Goal: Task Accomplishment & Management: Complete application form

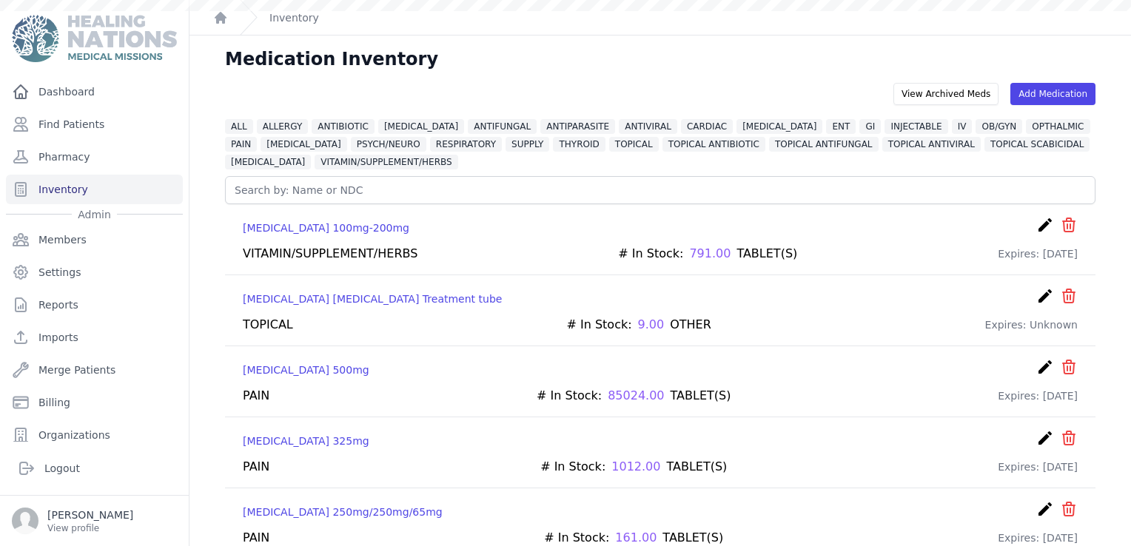
scroll to position [36, 0]
click at [59, 125] on link "Find Patients" at bounding box center [94, 125] width 177 height 30
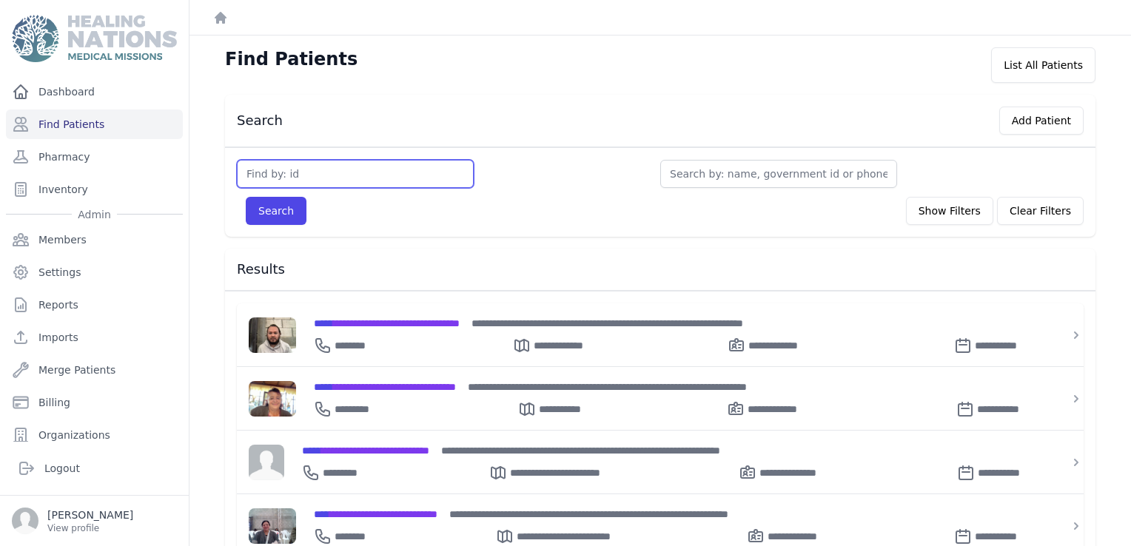
drag, startPoint x: 355, startPoint y: 181, endPoint x: 354, endPoint y: 167, distance: 13.3
click at [354, 181] on input "text" at bounding box center [355, 174] width 237 height 28
click at [317, 177] on input "text" at bounding box center [355, 174] width 237 height 28
type input "956"
click at [246, 197] on button "Search" at bounding box center [276, 211] width 61 height 28
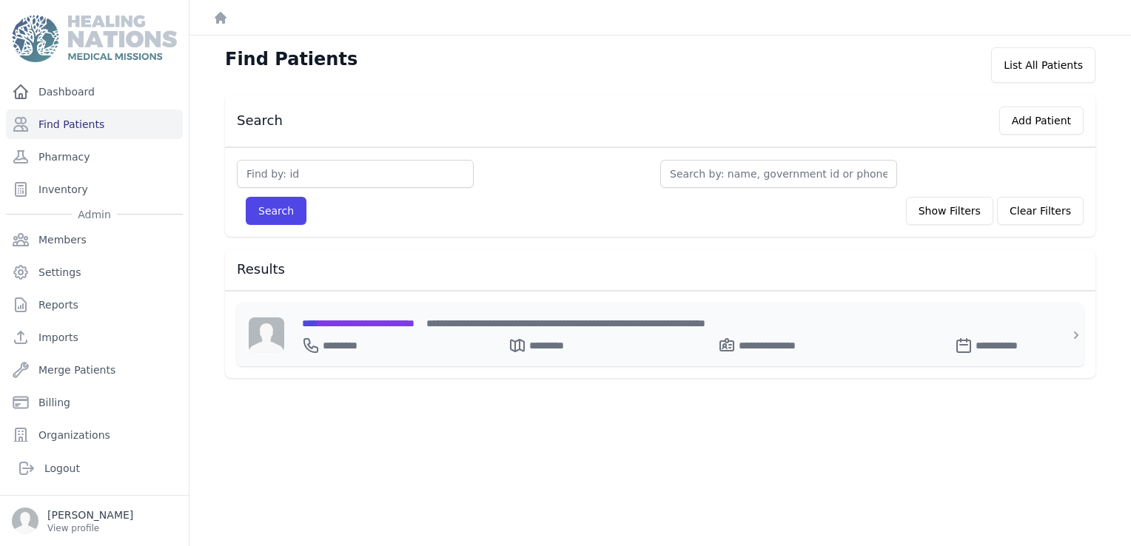
click at [347, 318] on span "**********" at bounding box center [358, 323] width 112 height 10
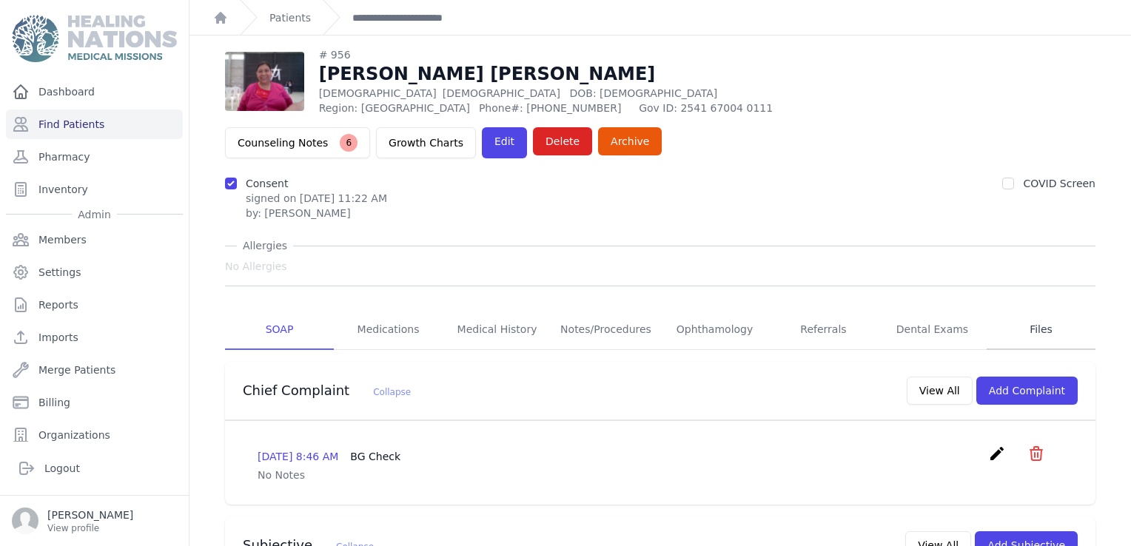
click at [1034, 310] on link "Files" at bounding box center [1040, 330] width 109 height 40
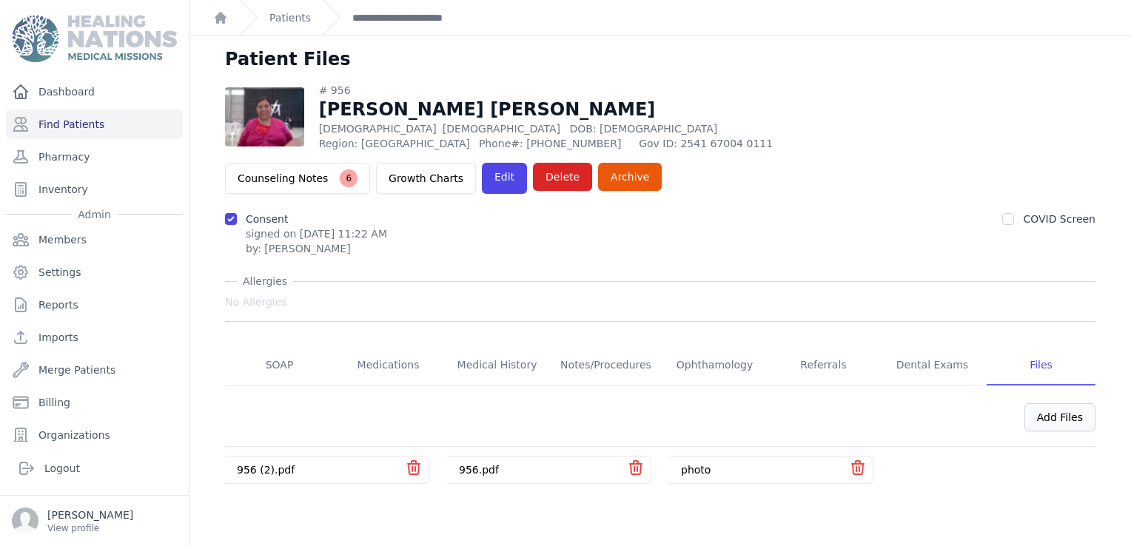
click at [1042, 403] on div "Add Files" at bounding box center [1059, 417] width 71 height 28
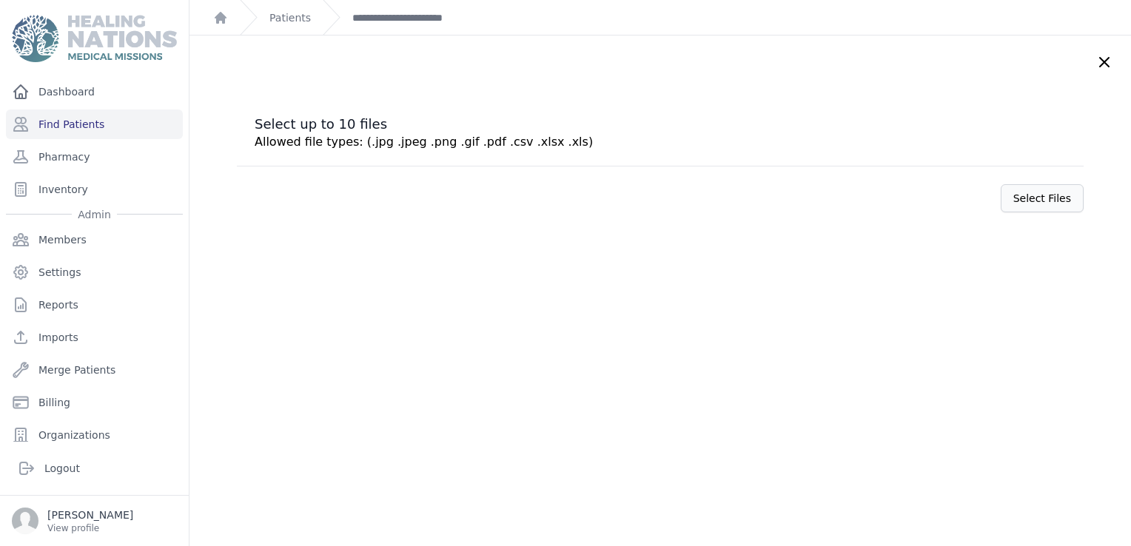
click at [1010, 199] on label "Select Files" at bounding box center [1041, 198] width 83 height 28
click at [0, 0] on input "Select Files" at bounding box center [0, 0] width 0 height 0
click at [1038, 191] on label "Select Files" at bounding box center [1041, 198] width 83 height 28
click at [0, 0] on input "Select Files" at bounding box center [0, 0] width 0 height 0
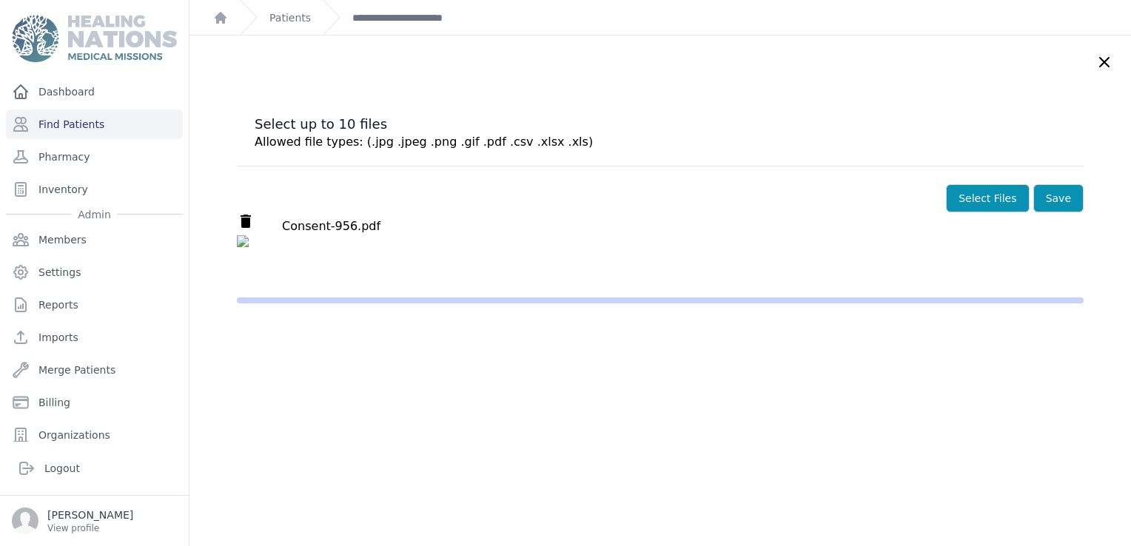
click at [376, 269] on img at bounding box center [660, 264] width 846 height 59
click at [241, 237] on img at bounding box center [660, 264] width 846 height 59
click at [323, 231] on span "Consent-956.pdf" at bounding box center [331, 226] width 98 height 14
click at [1033, 198] on button "Save" at bounding box center [1058, 198] width 50 height 28
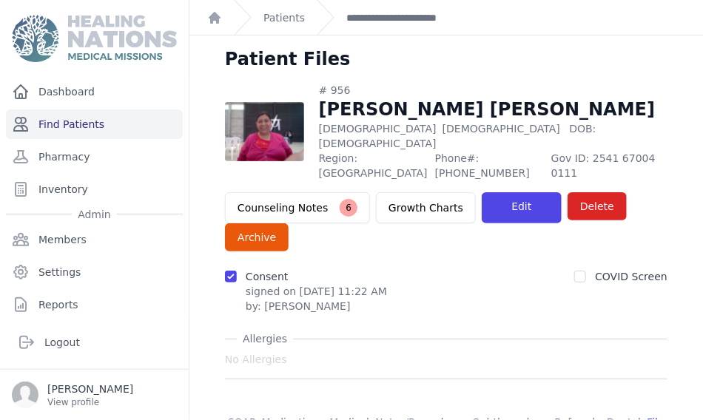
click at [55, 127] on link "Find Patients" at bounding box center [94, 125] width 177 height 30
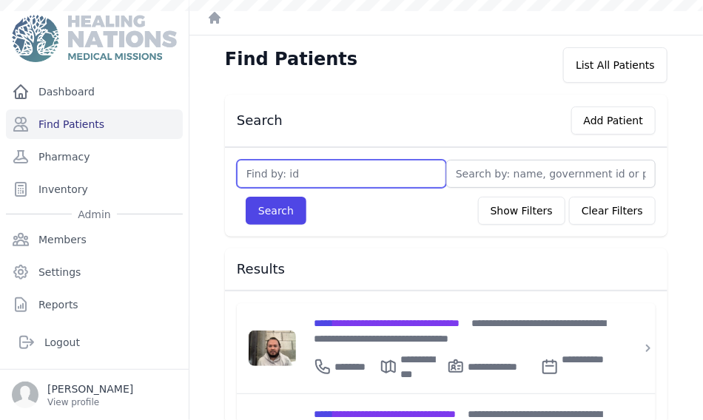
click at [287, 177] on input "text" at bounding box center [341, 174] width 209 height 28
type input "384"
click at [246, 197] on button "Search" at bounding box center [276, 211] width 61 height 28
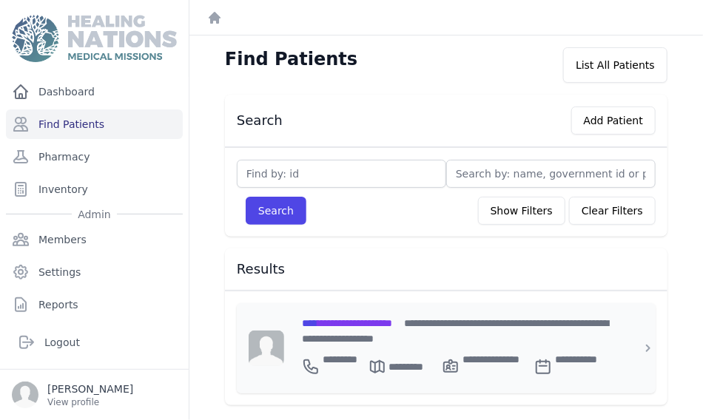
click at [352, 320] on span "**********" at bounding box center [347, 323] width 90 height 10
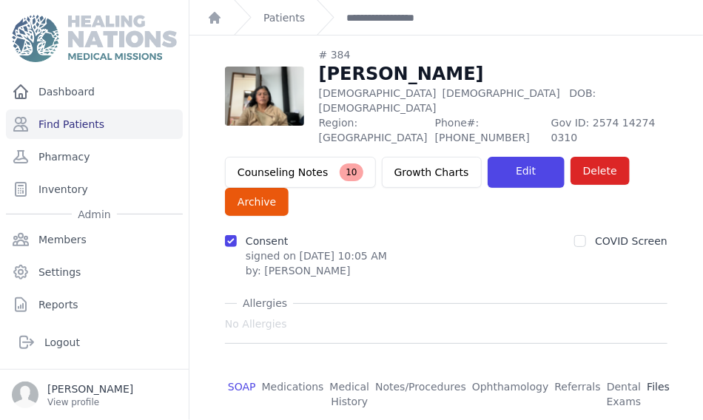
click at [644, 368] on link "Files" at bounding box center [658, 395] width 29 height 55
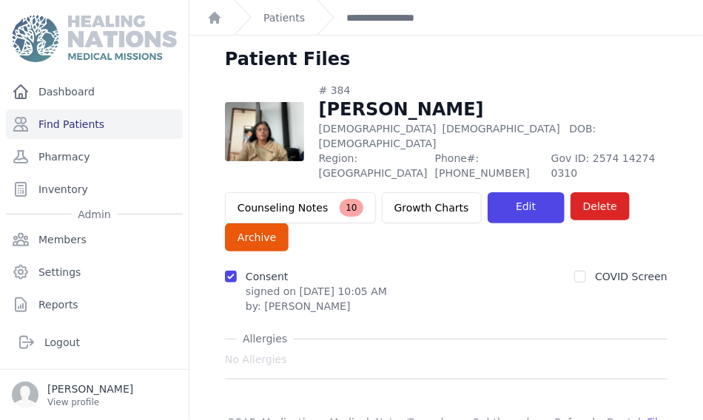
scroll to position [104, 0]
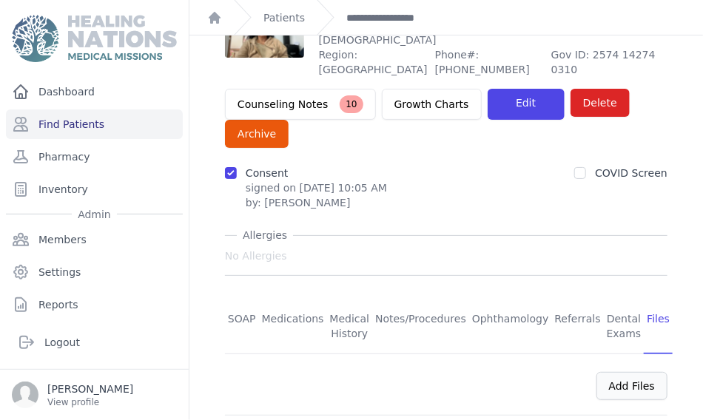
click at [639, 372] on div "Add Files" at bounding box center [631, 386] width 71 height 28
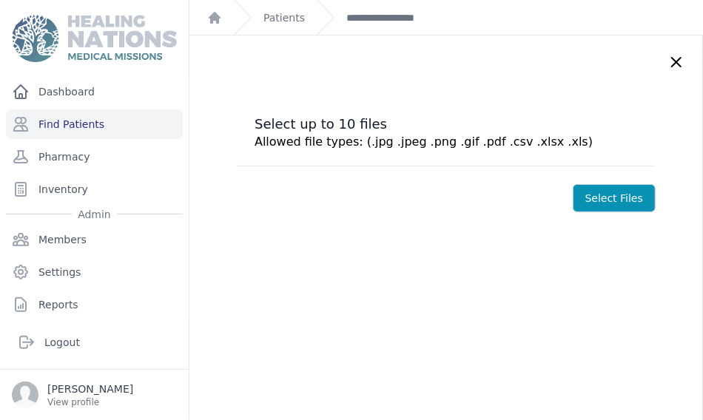
click at [614, 272] on div "Select up to 10 files Allowed file types: (.jpg .jpeg .png .gif .pdf .csv .xlsx…" at bounding box center [445, 246] width 513 height 420
click at [397, 26] on div "**********" at bounding box center [379, 17] width 124 height 35
click at [394, 13] on link "**********" at bounding box center [393, 17] width 95 height 15
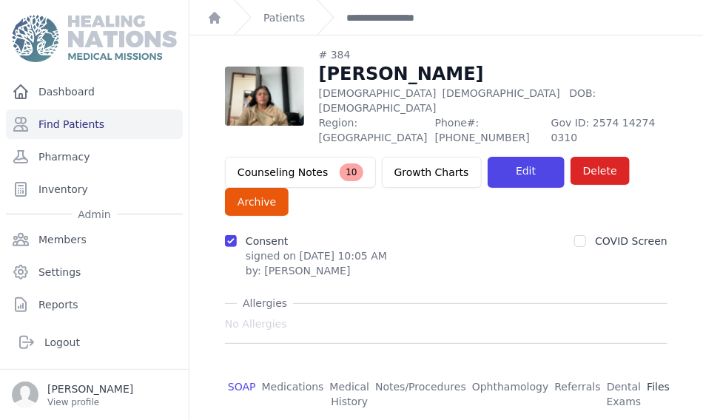
click at [648, 368] on link "Files" at bounding box center [658, 395] width 29 height 55
click at [646, 368] on link "Files" at bounding box center [658, 395] width 29 height 55
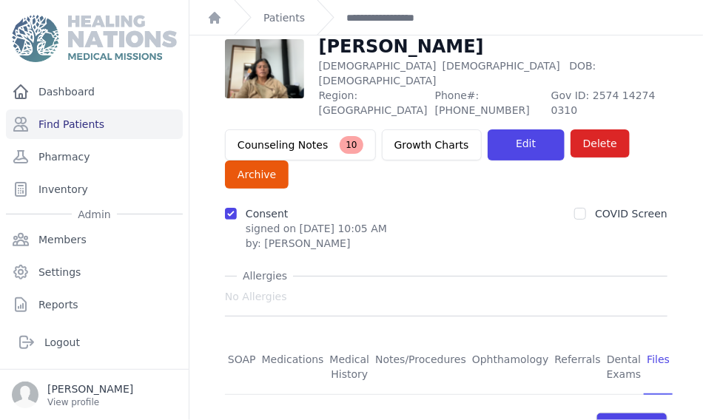
scroll to position [104, 0]
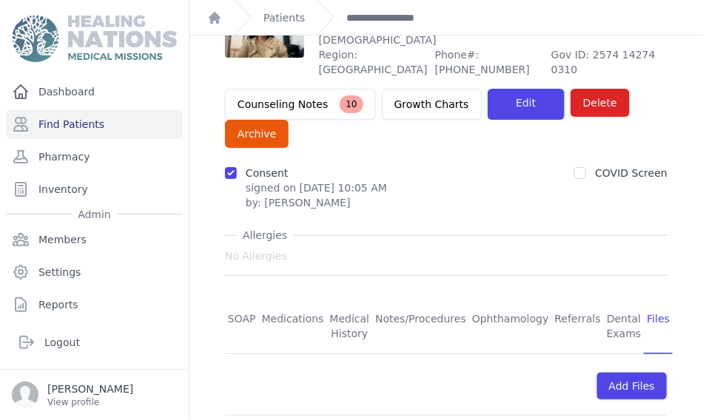
click at [646, 372] on div "Add Files" at bounding box center [631, 386] width 71 height 28
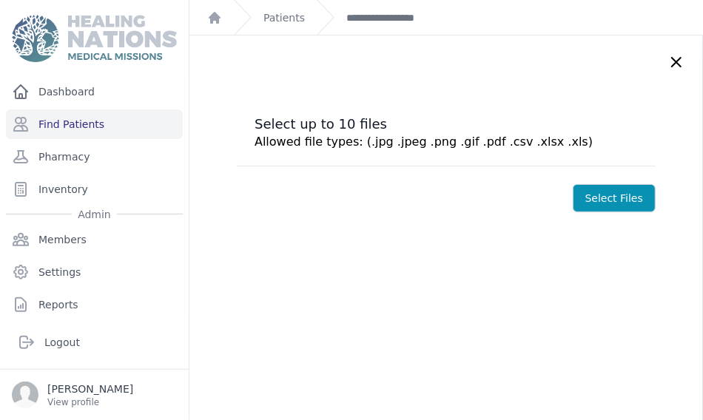
click at [613, 214] on div "Select up to 10 files Allowed file types: (.jpg .jpeg .png .gif .pdf .csv .xlsx…" at bounding box center [445, 246] width 513 height 420
click at [613, 203] on label "Select Files" at bounding box center [614, 198] width 83 height 28
click at [0, 0] on input "Select Files" at bounding box center [0, 0] width 0 height 0
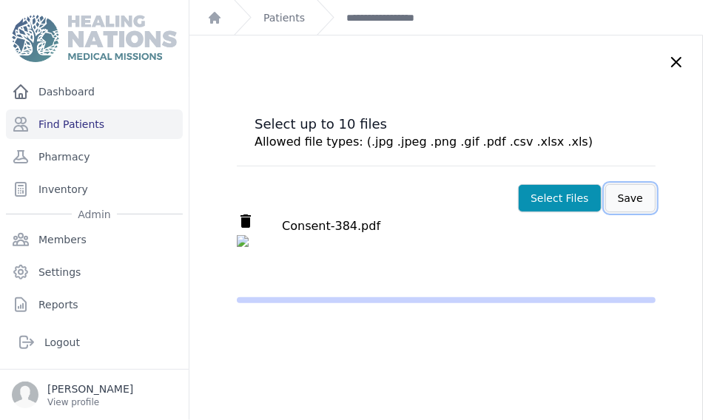
click at [620, 198] on button "Save" at bounding box center [630, 198] width 50 height 28
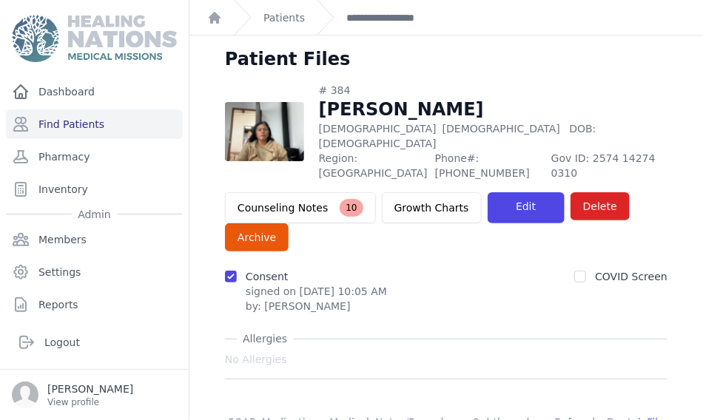
click at [619, 42] on div "Patient Files # 384 [PERSON_NAME] [DEMOGRAPHIC_DATA] [DEMOGRAPHIC_DATA] DOB: [D…" at bounding box center [445, 325] width 513 height 579
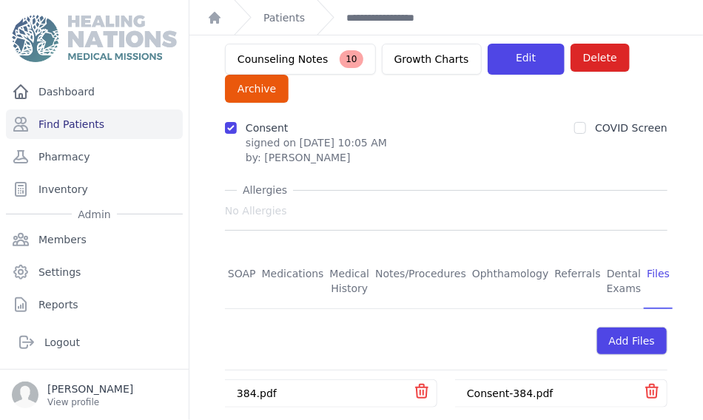
click at [648, 255] on link "Files" at bounding box center [658, 282] width 29 height 55
click at [619, 327] on div "Add Files" at bounding box center [631, 341] width 71 height 28
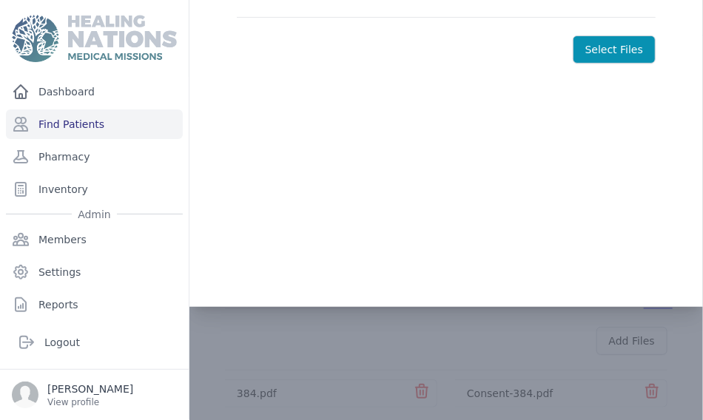
scroll to position [0, 0]
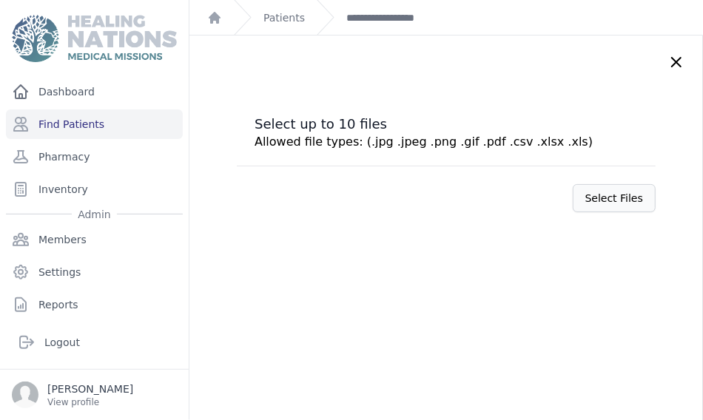
click at [599, 203] on label "Select Files" at bounding box center [614, 198] width 83 height 28
click at [0, 0] on input "Select Files" at bounding box center [0, 0] width 0 height 0
click at [283, 19] on link "Patients" at bounding box center [283, 17] width 41 height 15
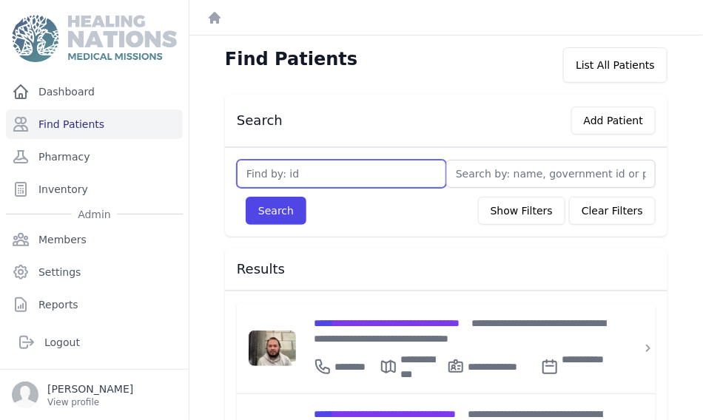
click at [256, 177] on input "text" at bounding box center [341, 174] width 209 height 28
type input "3811"
click at [246, 197] on button "Search" at bounding box center [276, 211] width 61 height 28
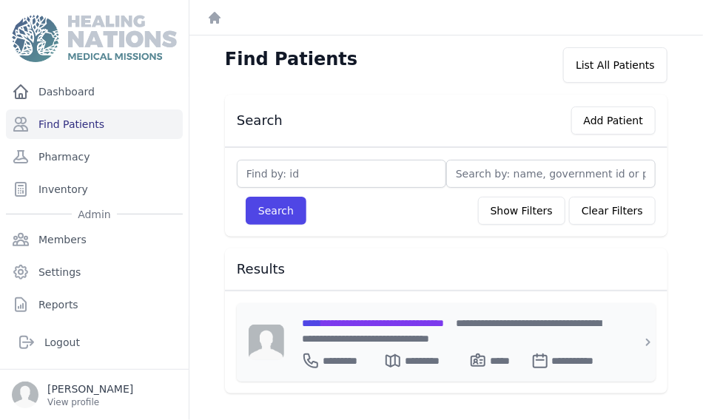
click at [360, 324] on span "**********" at bounding box center [373, 323] width 142 height 10
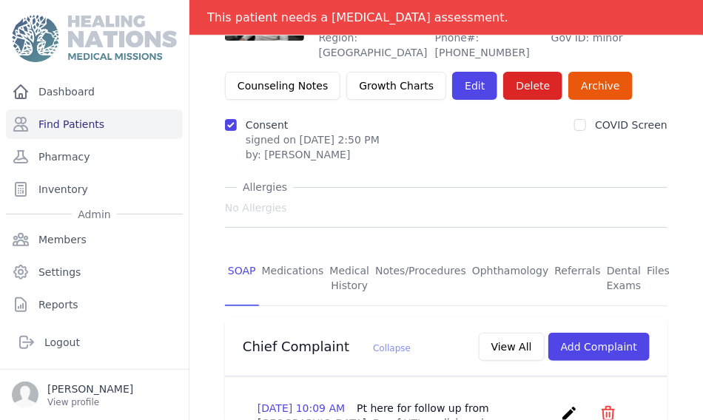
scroll to position [296, 0]
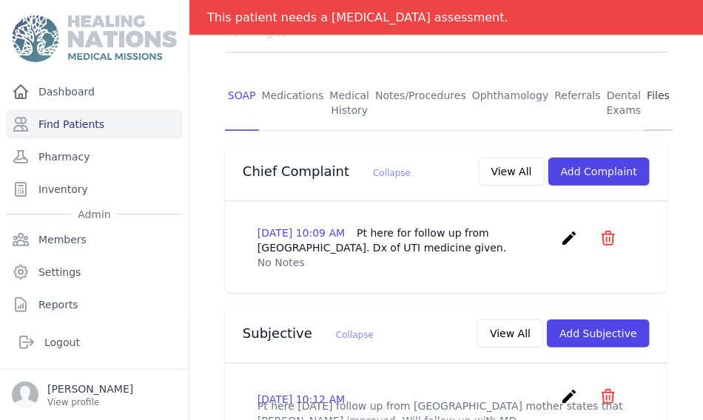
click at [645, 76] on link "Files" at bounding box center [658, 103] width 29 height 55
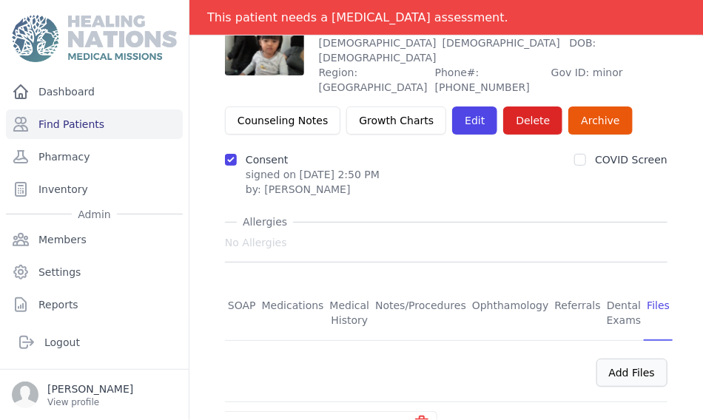
click at [624, 359] on div "Add Files" at bounding box center [631, 373] width 71 height 28
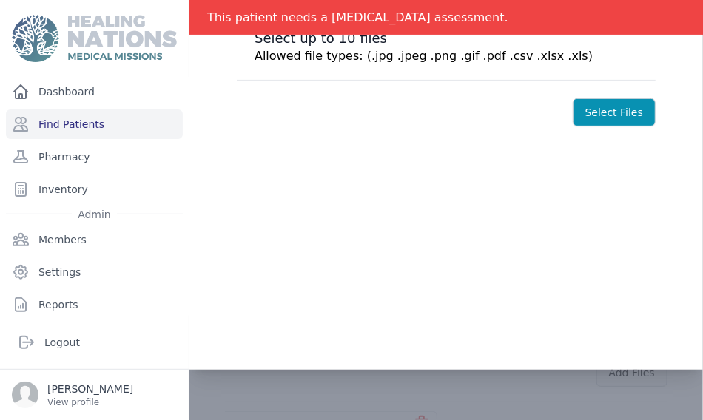
scroll to position [0, 0]
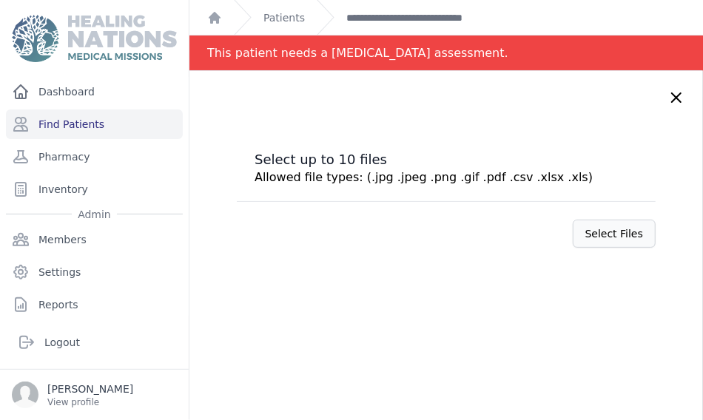
click at [596, 234] on label "Select Files" at bounding box center [614, 234] width 83 height 28
click at [0, 0] on input "Select Files" at bounding box center [0, 0] width 0 height 0
click at [438, 288] on div "Select up to 10 files Allowed file types: (.jpg .jpeg .png .gif .pdf .csv .xlsx…" at bounding box center [445, 281] width 513 height 420
click at [573, 232] on label "Select Files" at bounding box center [614, 234] width 83 height 28
click at [0, 0] on input "Select Files" at bounding box center [0, 0] width 0 height 0
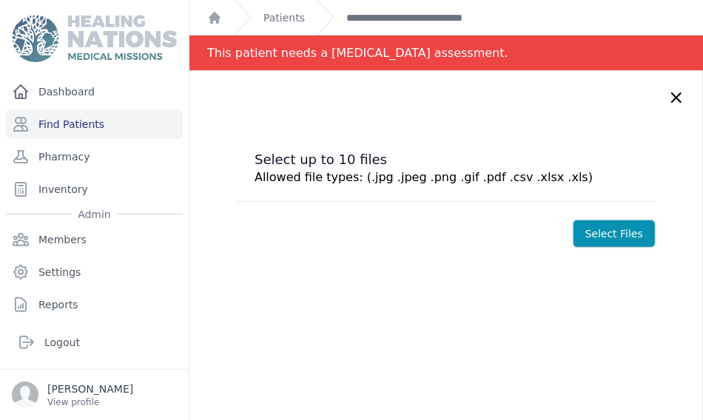
click at [379, 308] on div "Select up to 10 files Allowed file types: (.jpg .jpeg .png .gif .pdf .csv .xlsx…" at bounding box center [445, 281] width 513 height 420
